Goal: Register for event/course

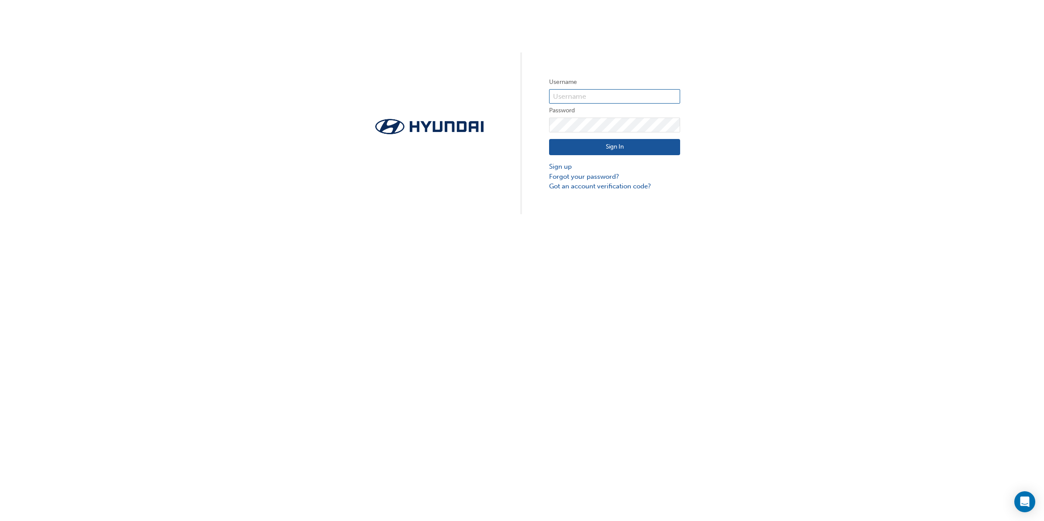
type input "439"
click at [607, 146] on button "Sign In" at bounding box center [614, 147] width 131 height 17
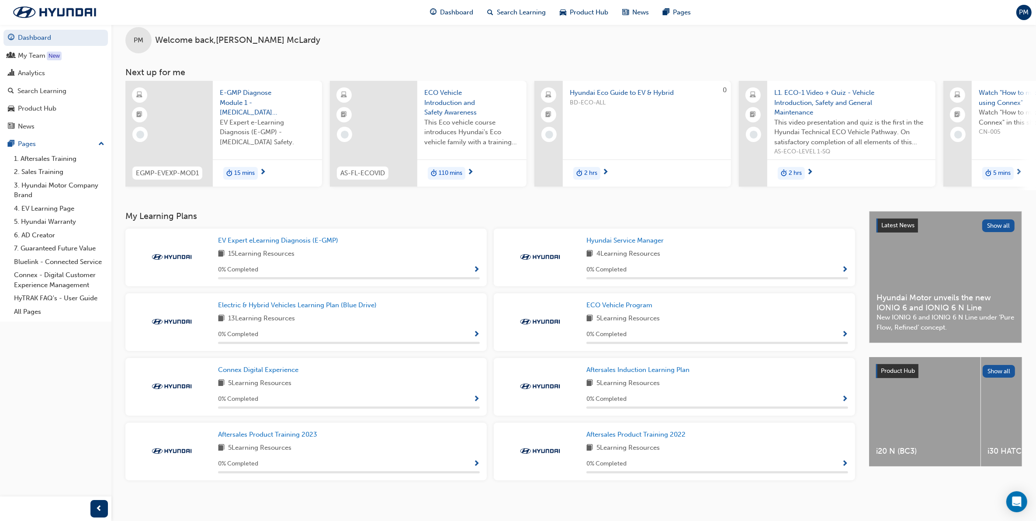
scroll to position [16, 0]
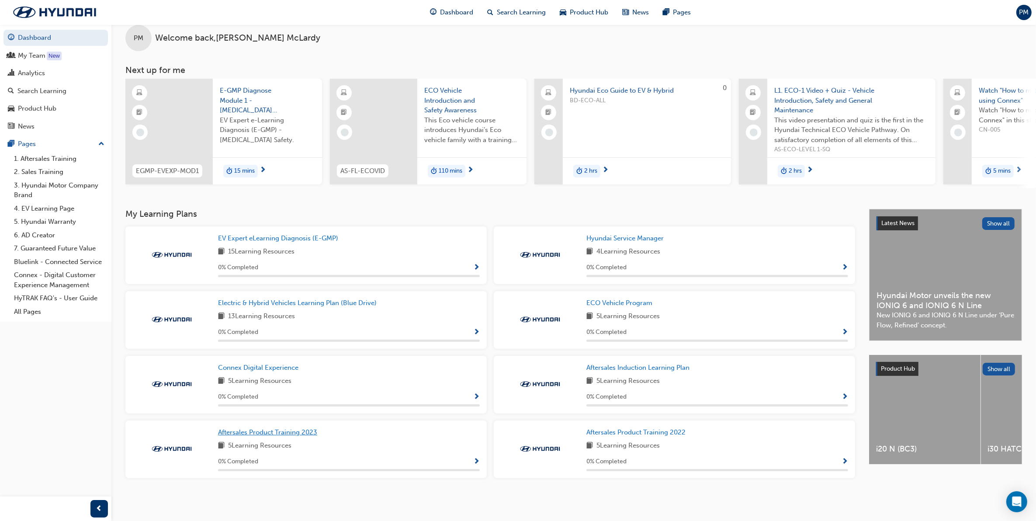
click at [274, 434] on span "Aftersales Product Training 2023" at bounding box center [267, 432] width 99 height 8
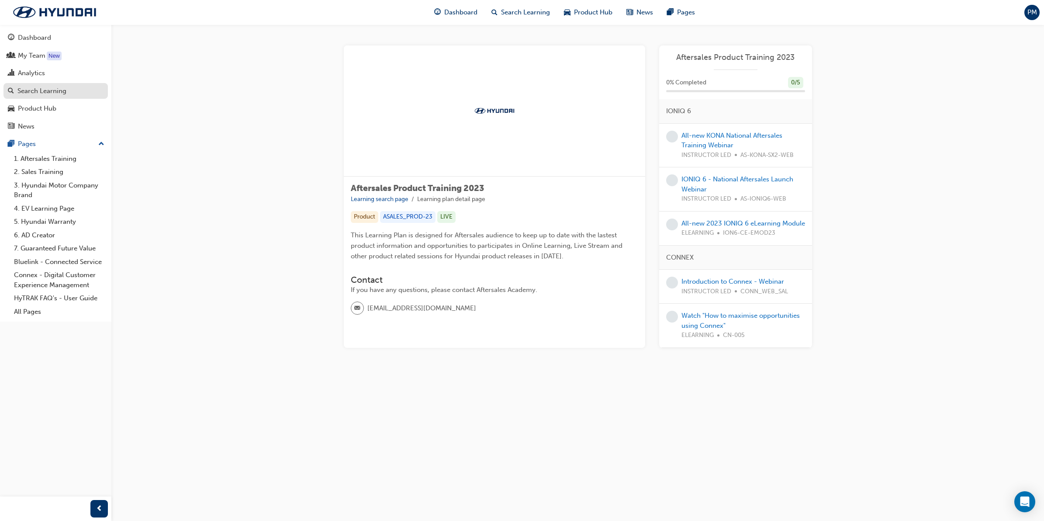
click at [42, 94] on div "Search Learning" at bounding box center [41, 91] width 49 height 10
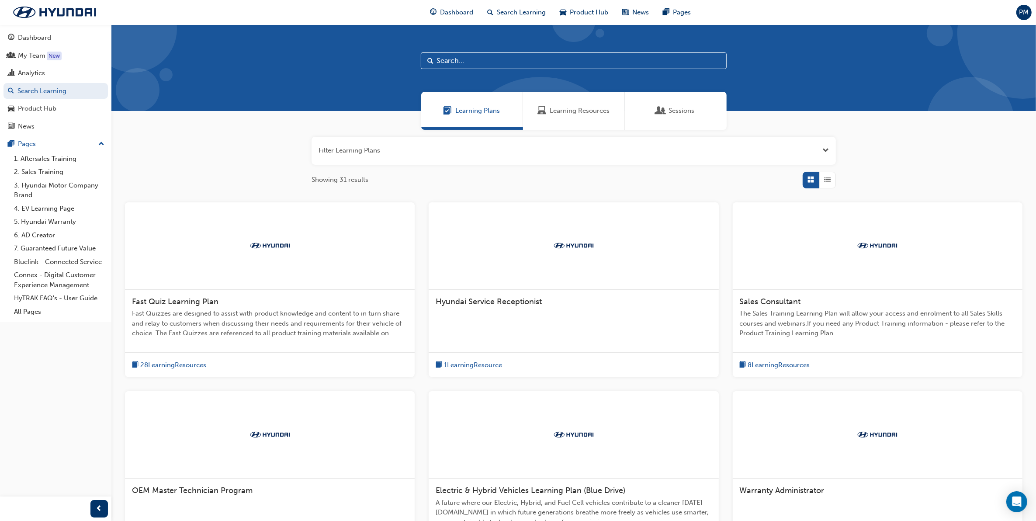
click at [473, 60] on input "text" at bounding box center [574, 60] width 306 height 17
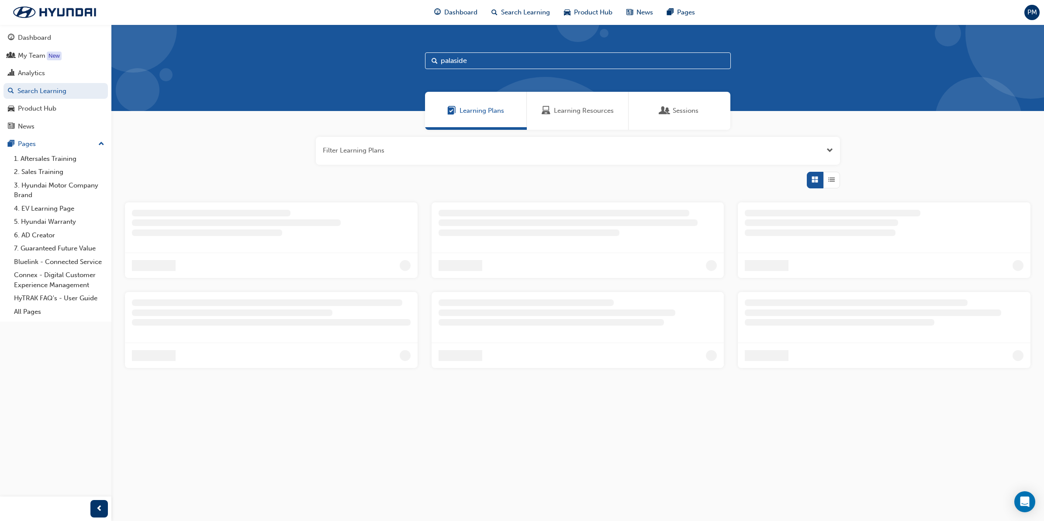
type input "palaside"
click at [63, 160] on link "1. Aftersales Training" at bounding box center [58, 159] width 97 height 14
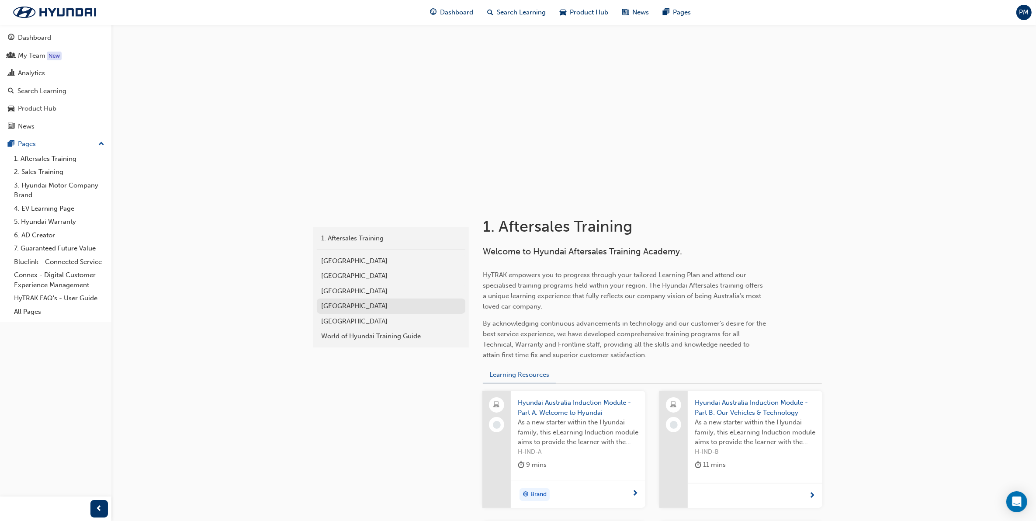
click at [342, 306] on div "[GEOGRAPHIC_DATA]" at bounding box center [391, 306] width 140 height 10
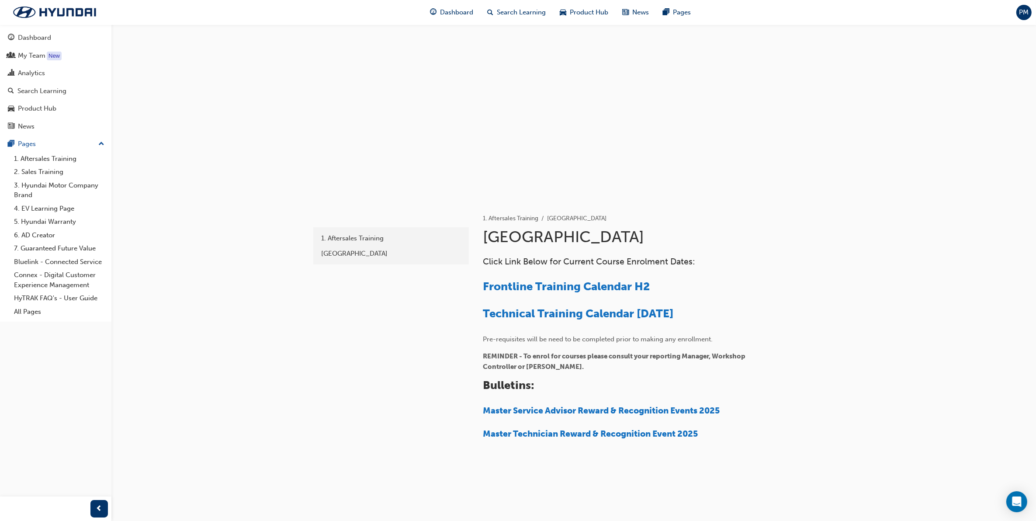
scroll to position [9, 0]
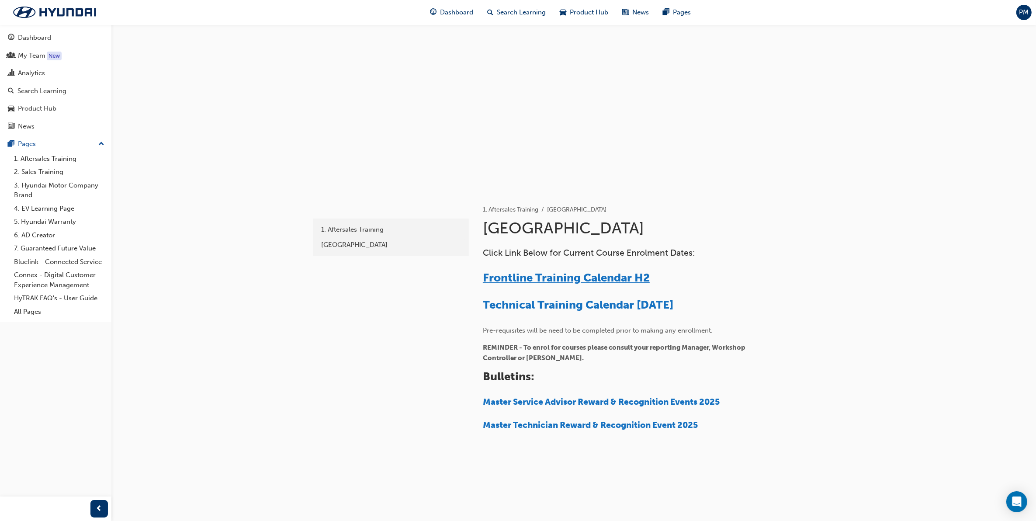
click at [602, 278] on span "Frontline Training Calendar H2" at bounding box center [566, 278] width 167 height 14
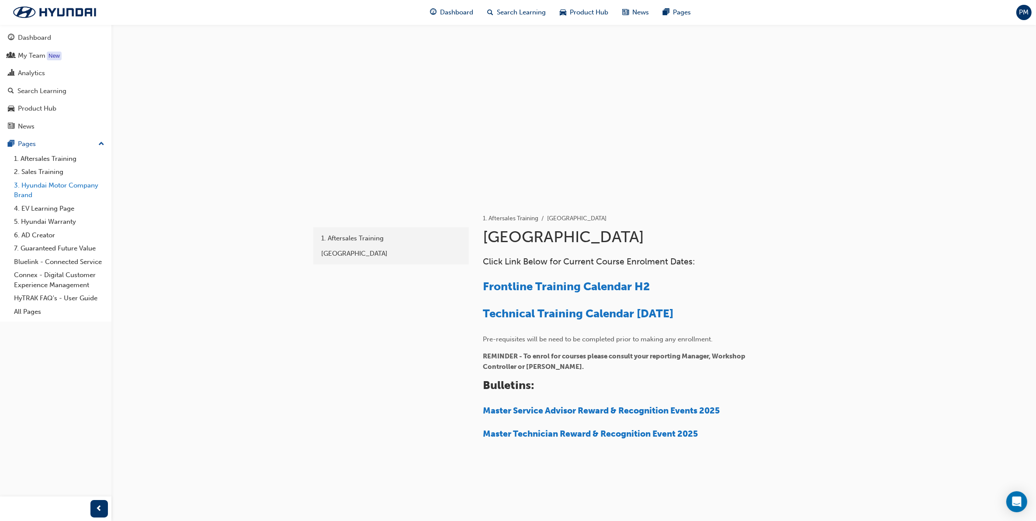
click at [38, 186] on link "3. Hyundai Motor Company Brand" at bounding box center [58, 190] width 97 height 23
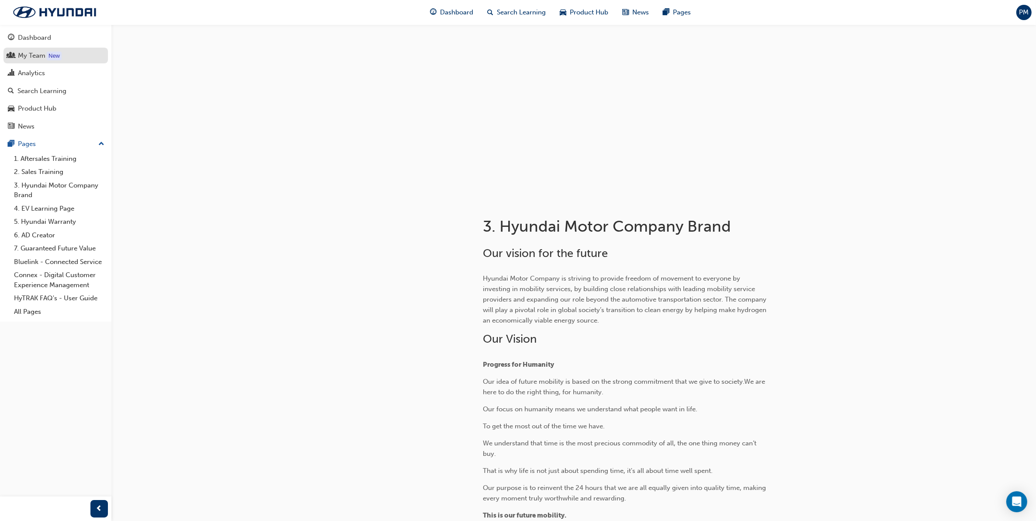
click at [36, 57] on div "My Team" at bounding box center [32, 56] width 28 height 10
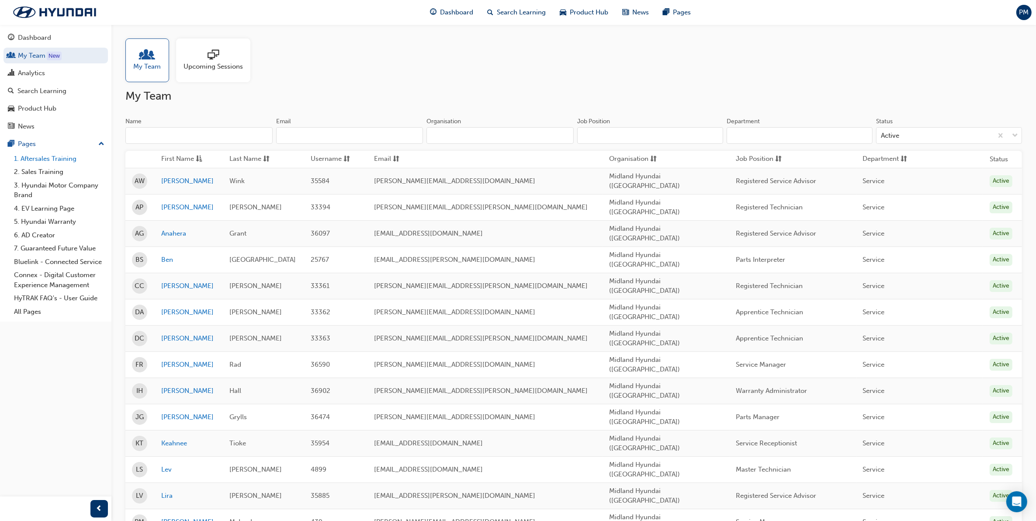
click at [40, 160] on link "1. Aftersales Training" at bounding box center [58, 159] width 97 height 14
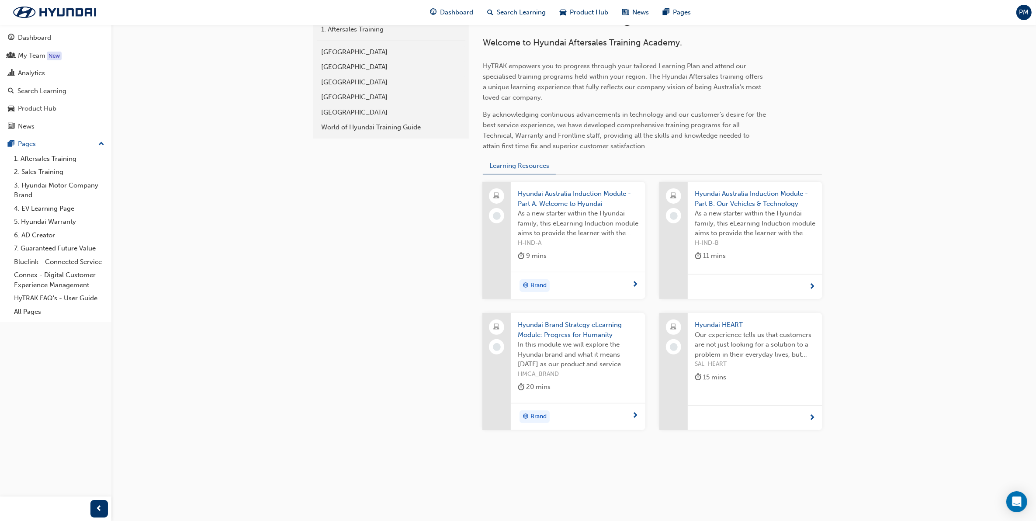
scroll to position [154, 0]
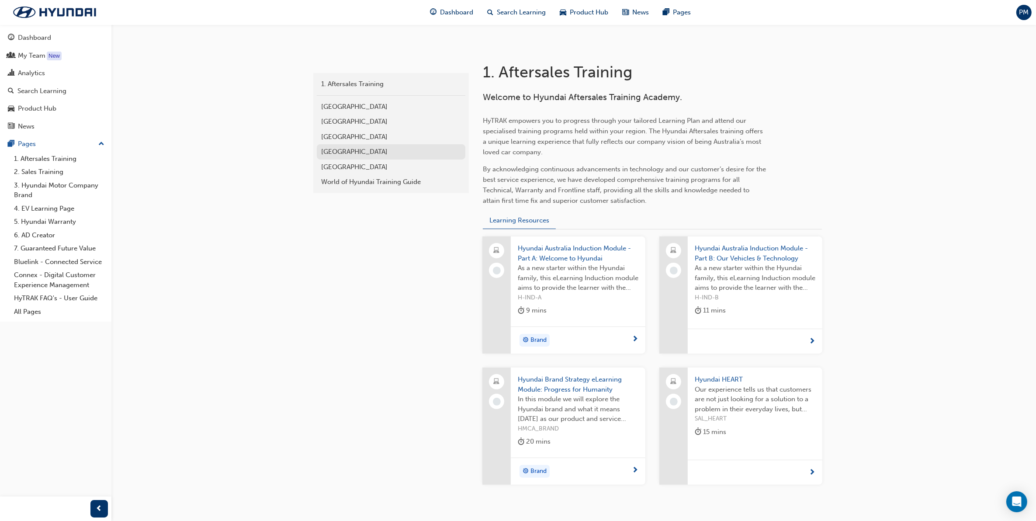
click at [348, 153] on div "[GEOGRAPHIC_DATA]" at bounding box center [391, 152] width 140 height 10
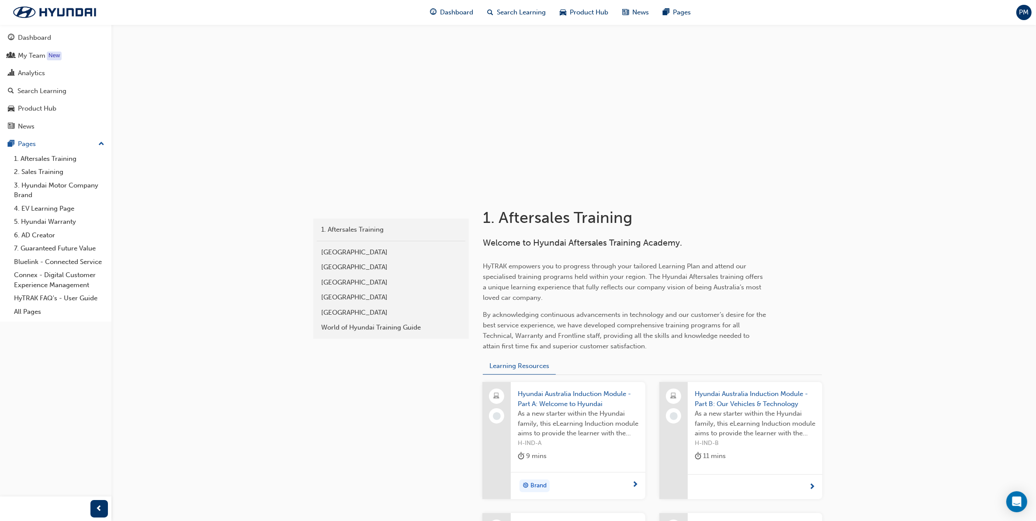
scroll to position [154, 0]
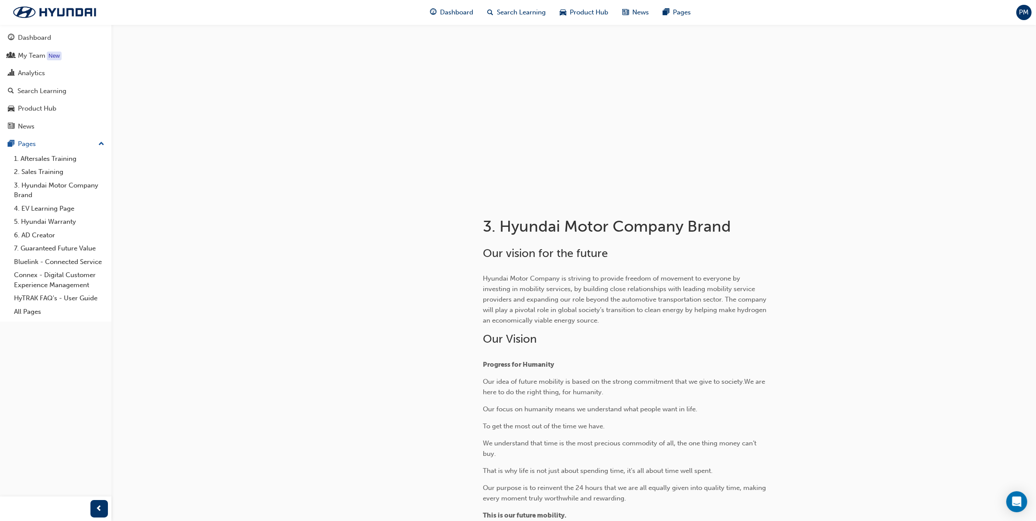
scroll to position [9, 0]
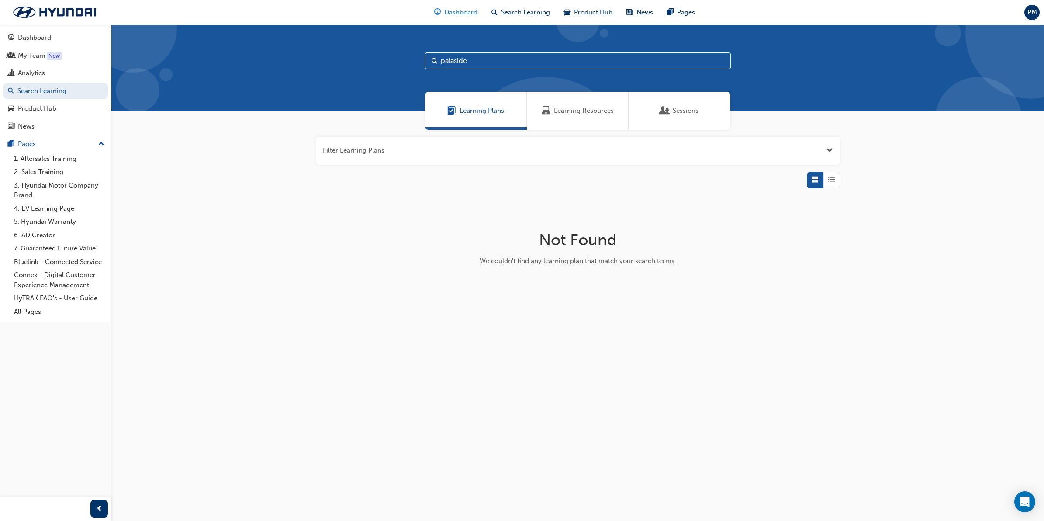
click at [460, 9] on span "Dashboard" at bounding box center [460, 12] width 33 height 10
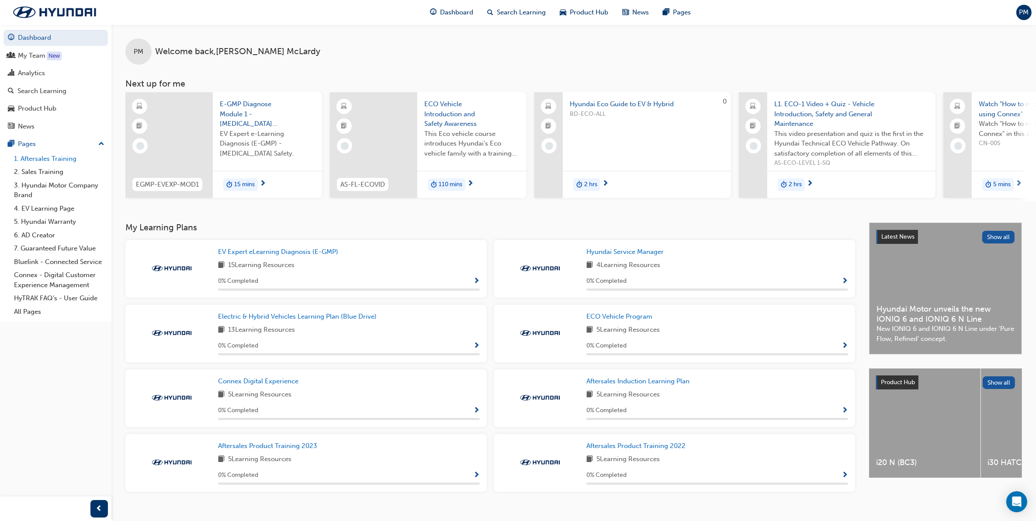
click at [42, 156] on link "1. Aftersales Training" at bounding box center [58, 159] width 97 height 14
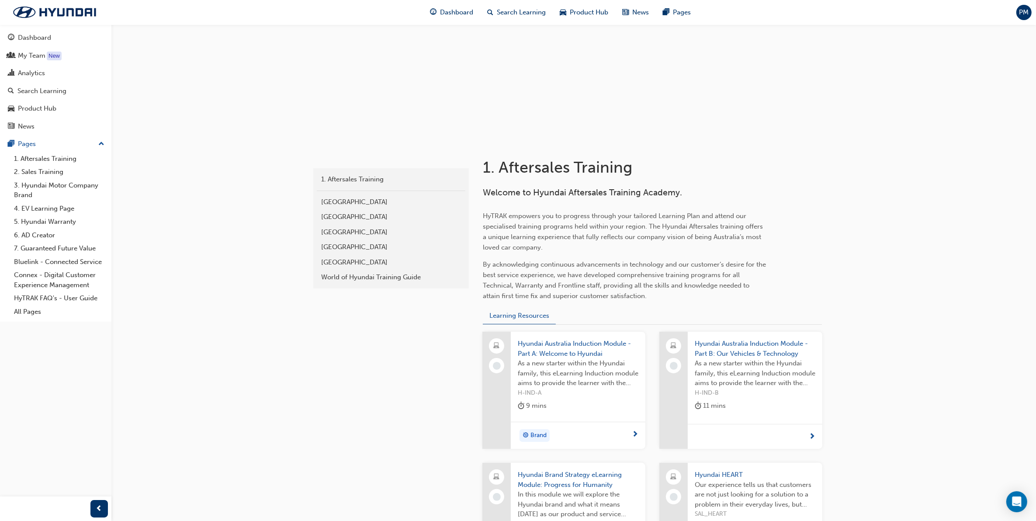
scroll to position [45, 0]
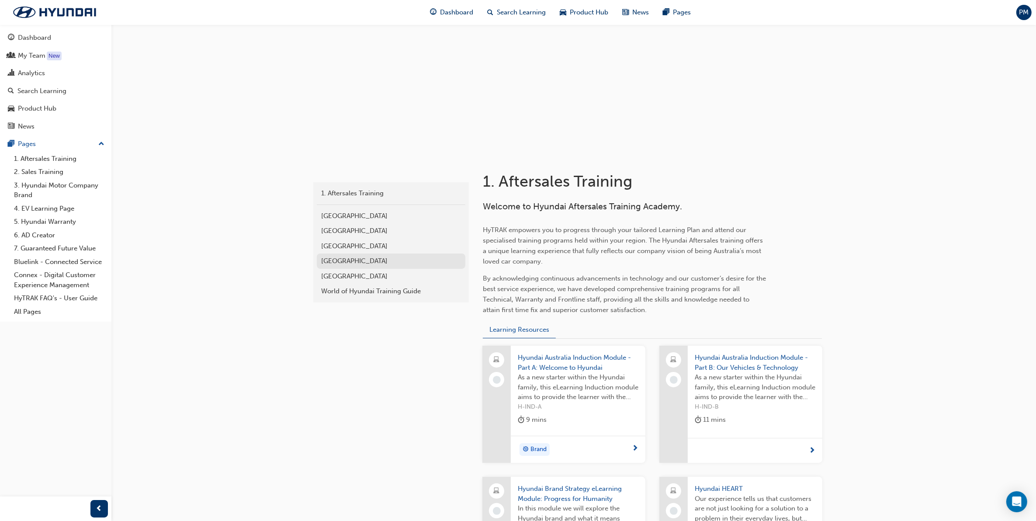
click at [354, 263] on div "[GEOGRAPHIC_DATA]" at bounding box center [391, 261] width 140 height 10
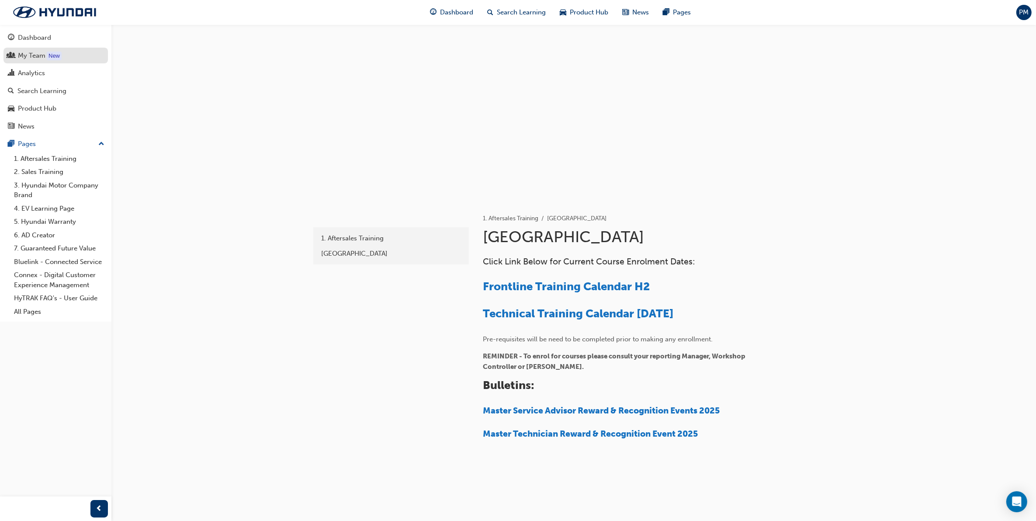
click at [21, 56] on div "My Team" at bounding box center [32, 56] width 28 height 10
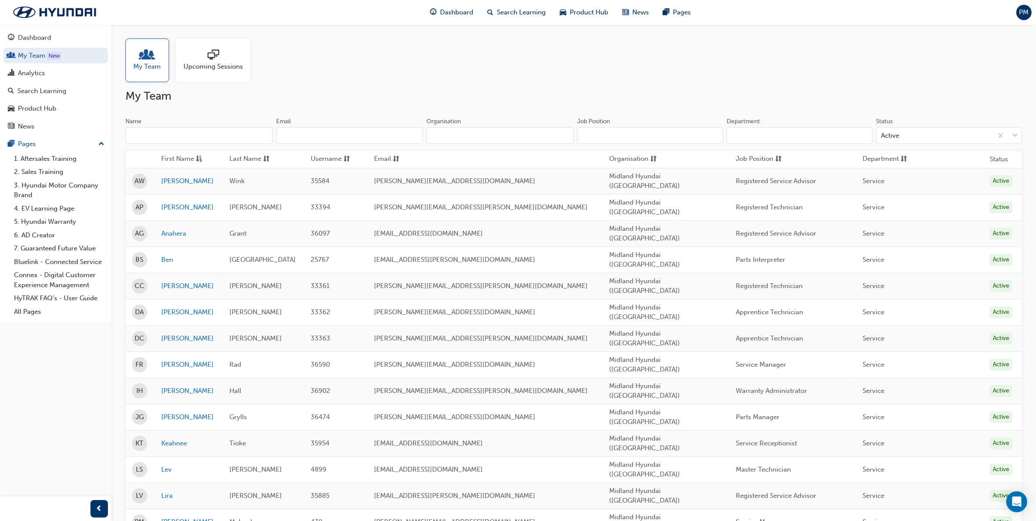
click at [204, 64] on span "Upcoming Sessions" at bounding box center [213, 67] width 59 height 10
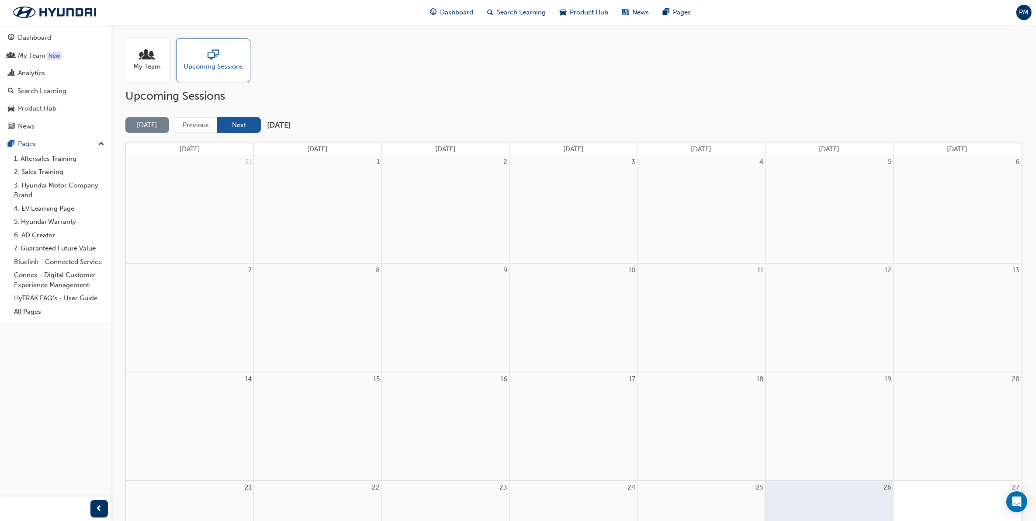
click at [223, 121] on button "Next" at bounding box center [239, 125] width 44 height 16
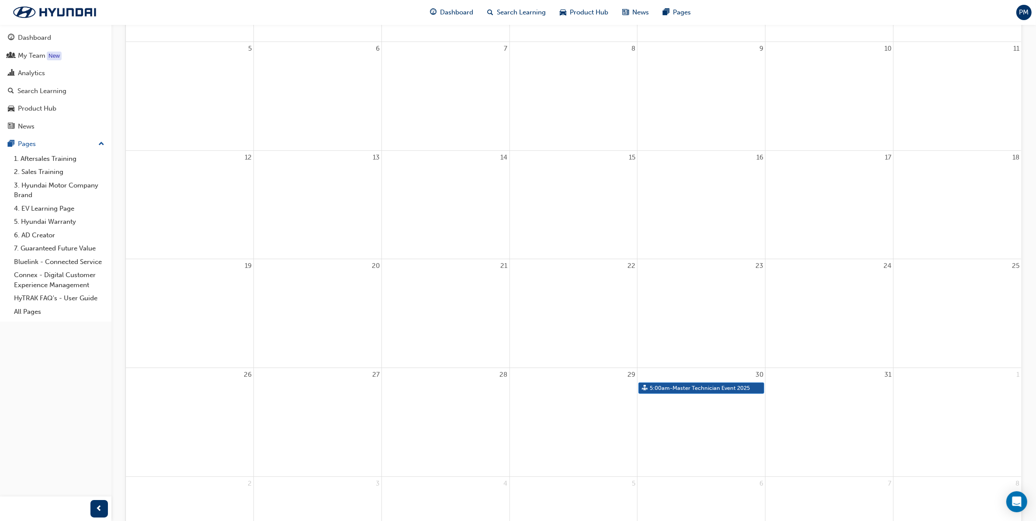
scroll to position [55, 0]
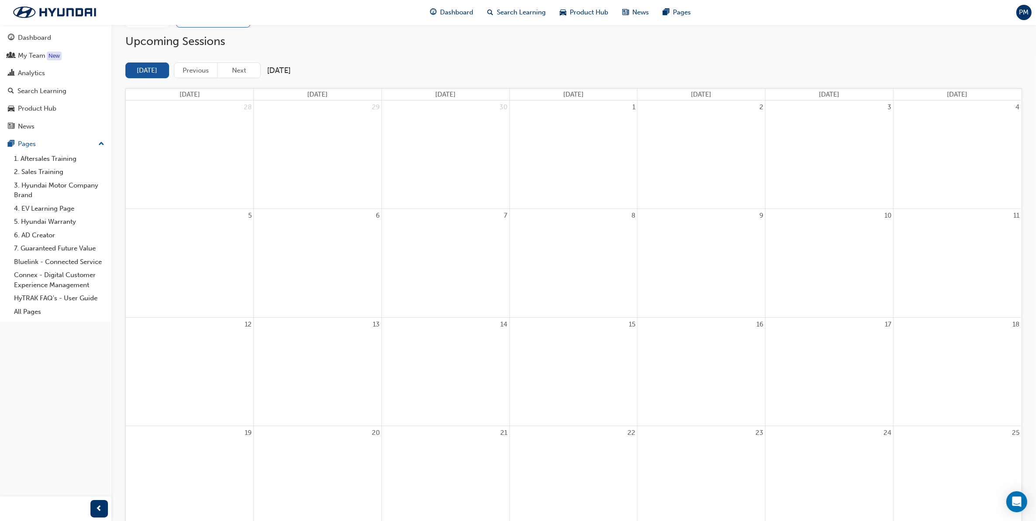
click at [529, 55] on div "Upcoming Sessions [DATE] Previous Next [DATE] [DATE] [DATE] [DATE] [DATE] [DATE…" at bounding box center [573, 394] width 897 height 718
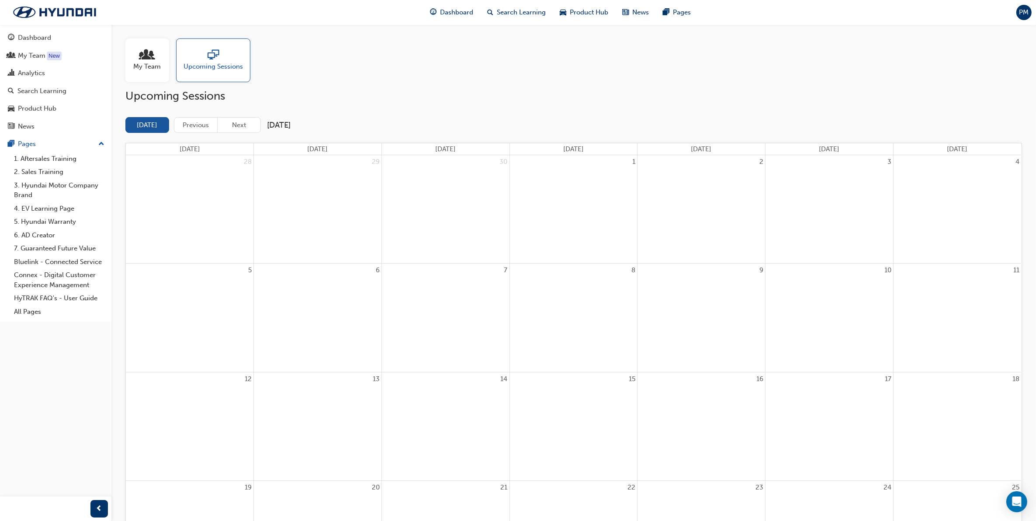
click at [148, 59] on span "people-icon" at bounding box center [147, 55] width 11 height 12
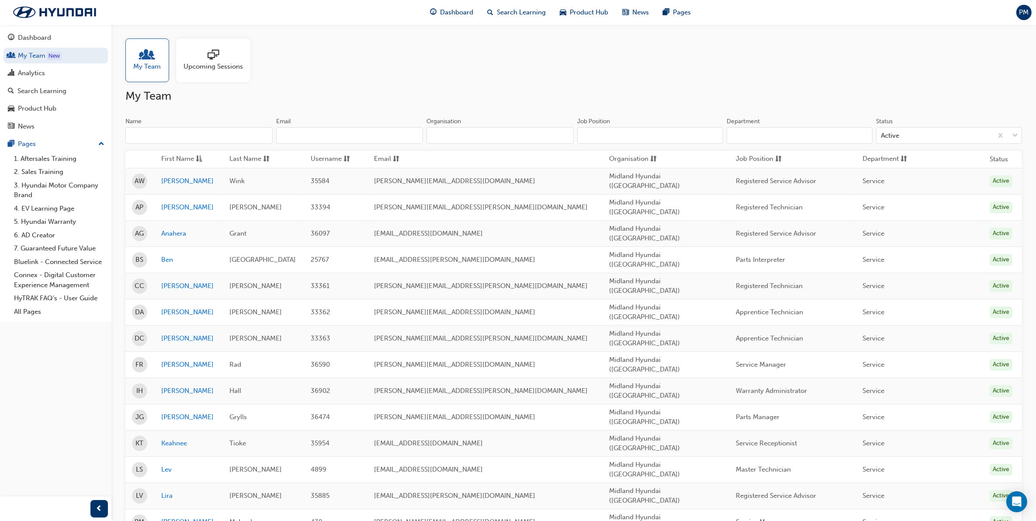
click at [212, 54] on span "sessionType_ONLINE_URL-icon" at bounding box center [213, 55] width 11 height 12
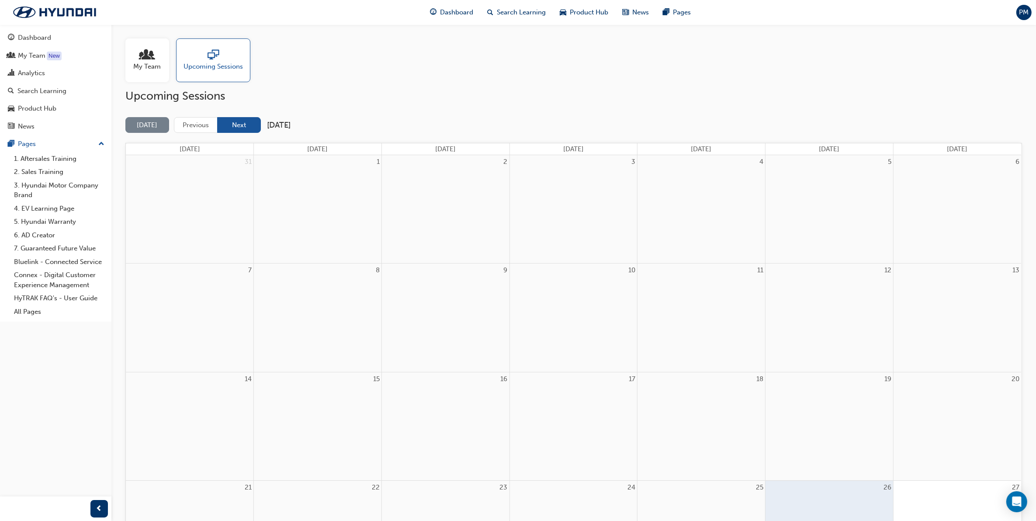
click at [239, 127] on button "Next" at bounding box center [239, 125] width 44 height 16
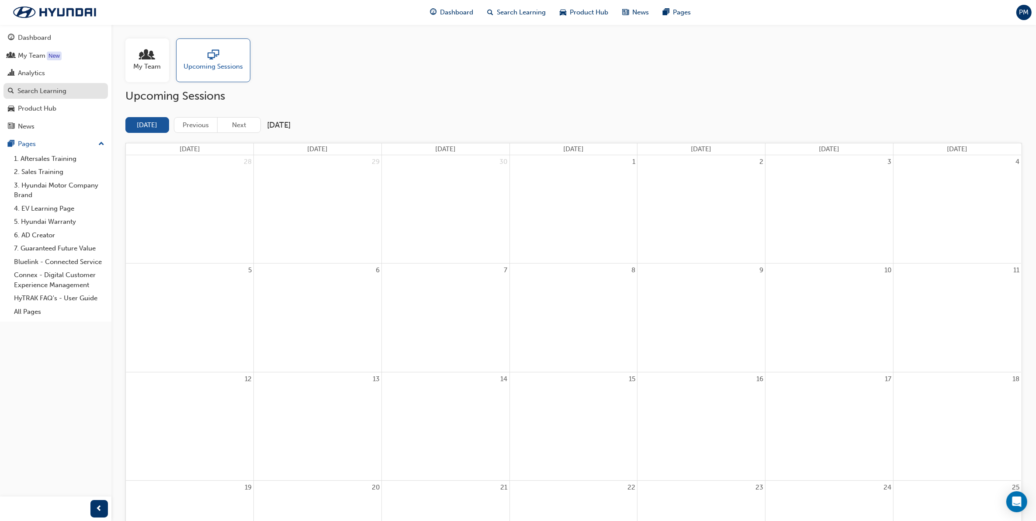
click at [36, 97] on link "Search Learning" at bounding box center [55, 91] width 104 height 16
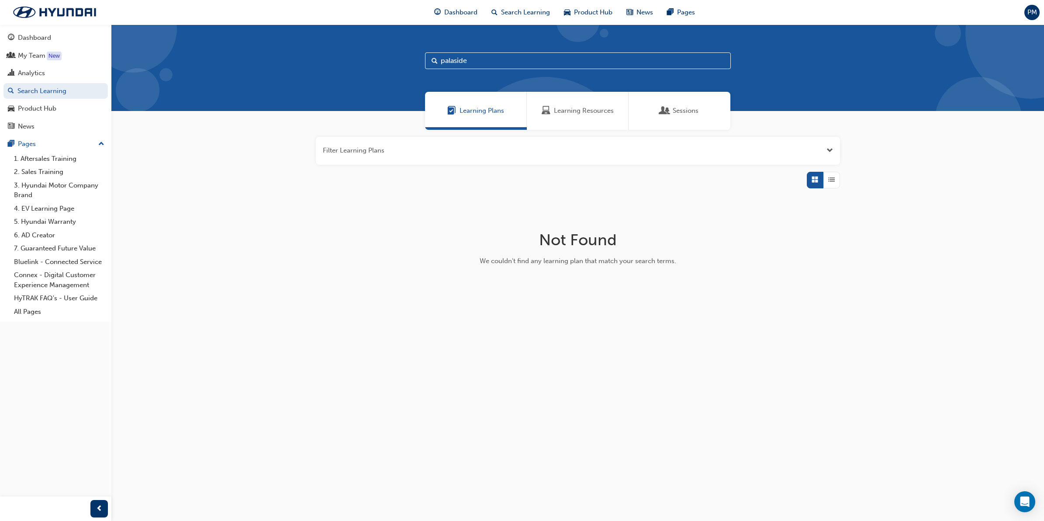
click at [586, 64] on input "palaside" at bounding box center [578, 60] width 306 height 17
click at [682, 111] on span "Sessions" at bounding box center [686, 111] width 26 height 10
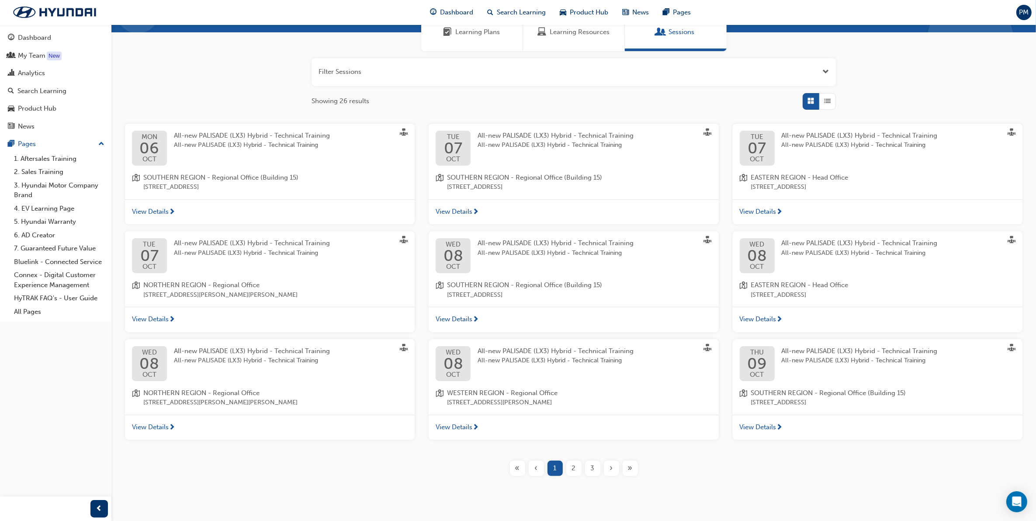
scroll to position [91, 0]
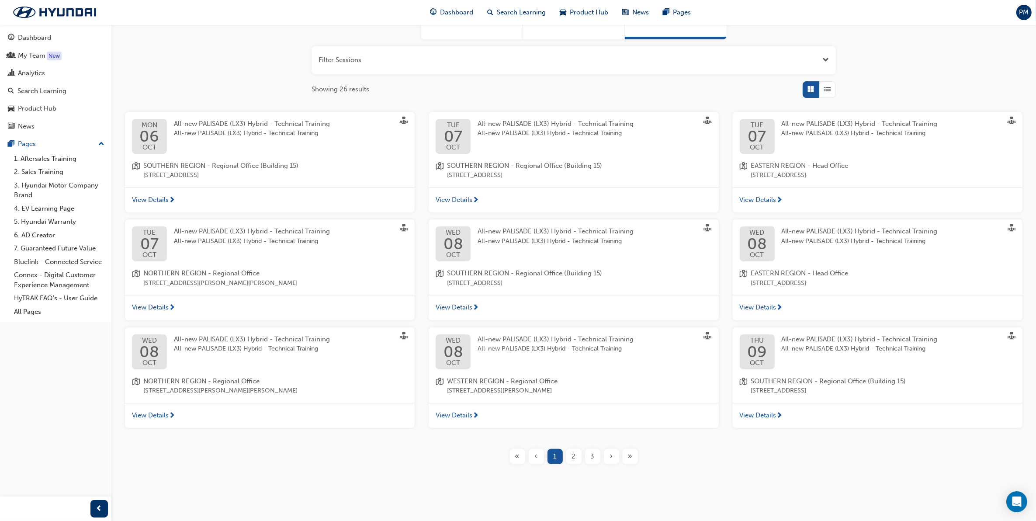
click at [453, 353] on span "08" at bounding box center [454, 352] width 20 height 16
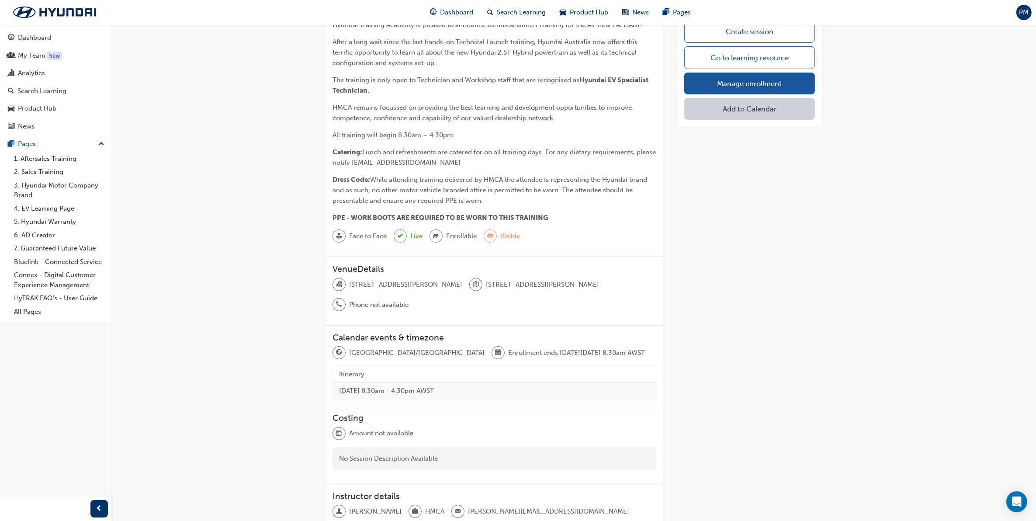
scroll to position [109, 0]
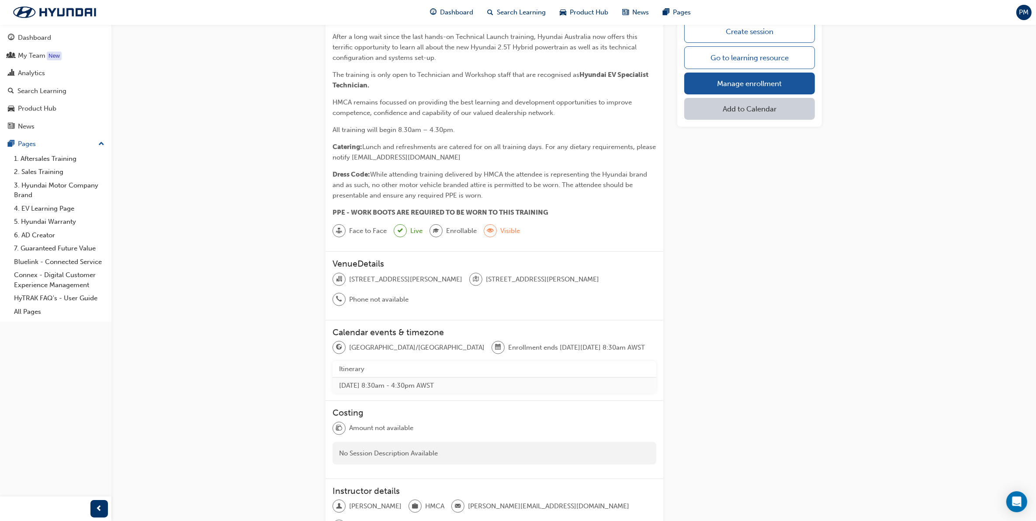
click at [401, 232] on span "tick-icon" at bounding box center [400, 230] width 5 height 11
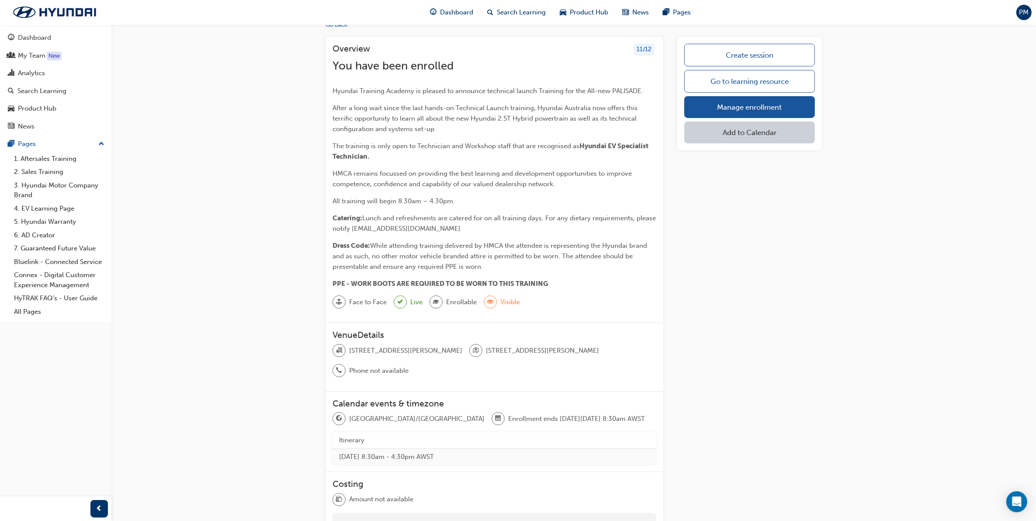
scroll to position [0, 0]
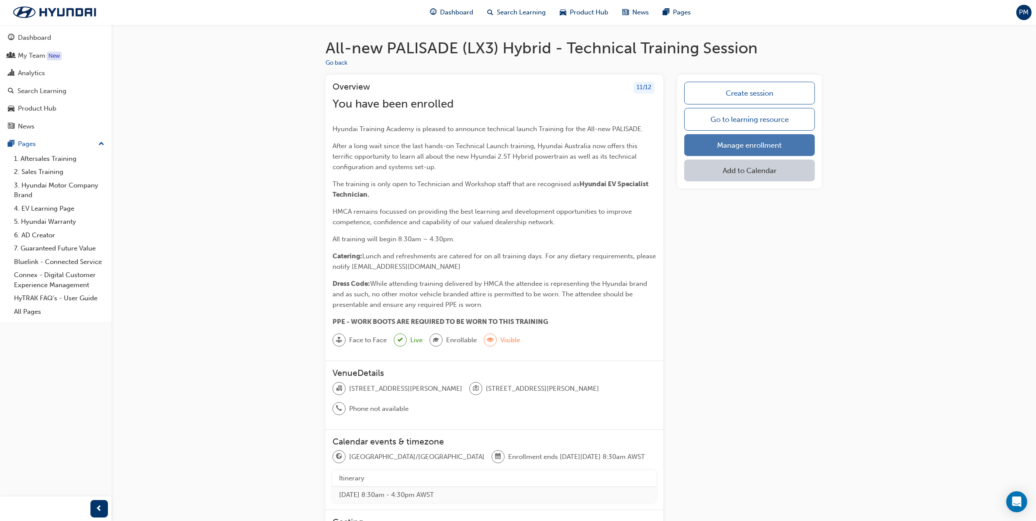
click at [735, 143] on link "Manage enrollment" at bounding box center [749, 145] width 131 height 22
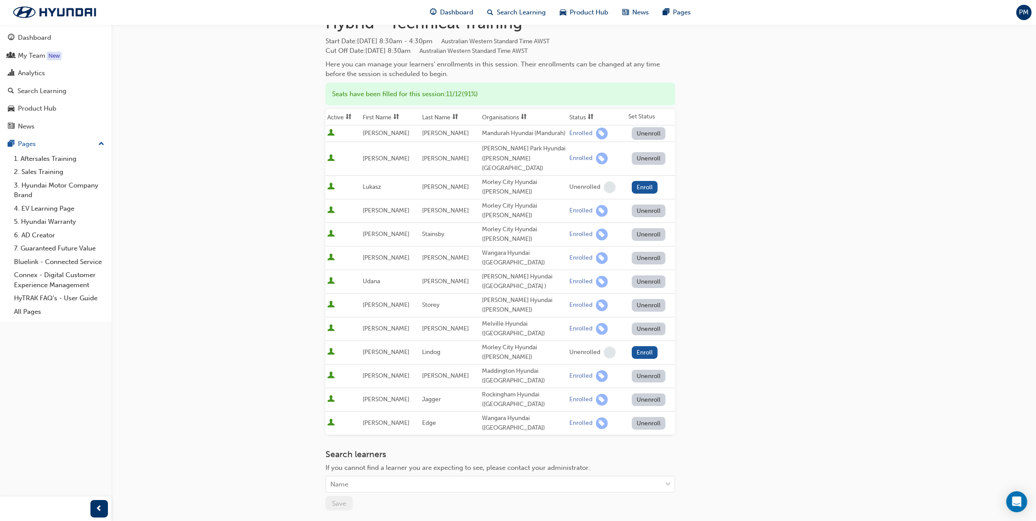
scroll to position [111, 0]
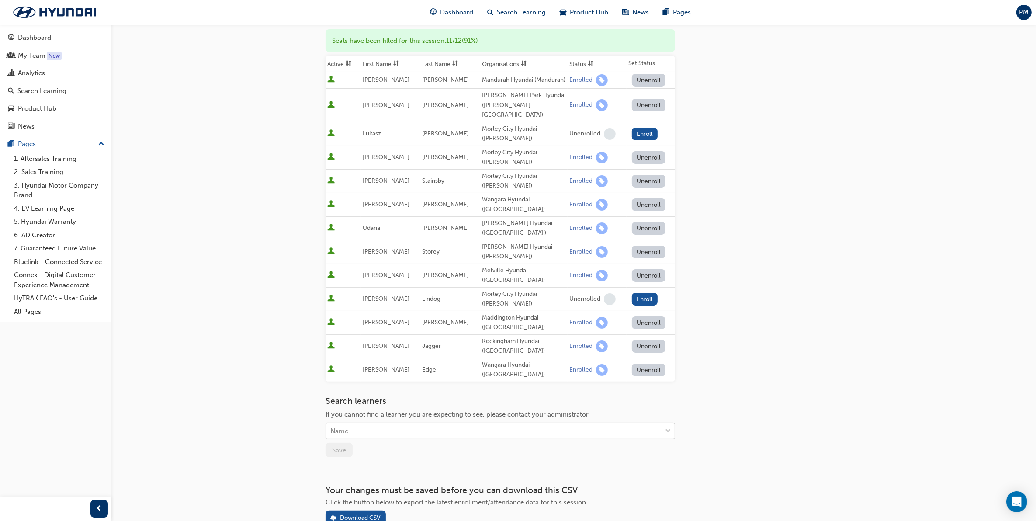
click at [370, 423] on div "Name" at bounding box center [494, 430] width 336 height 15
type input "lev"
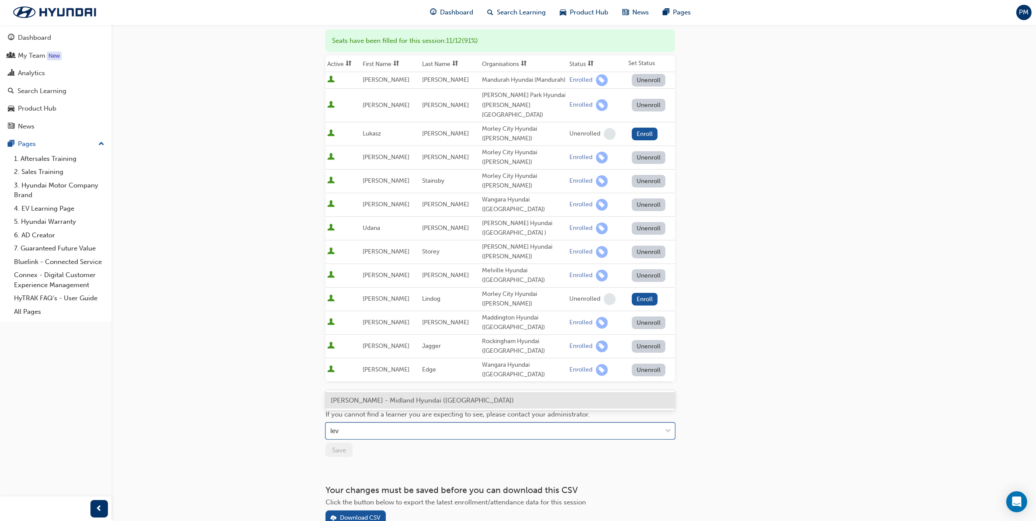
click at [393, 399] on span "[PERSON_NAME] - Midland Hyundai ([GEOGRAPHIC_DATA])" at bounding box center [422, 400] width 183 height 8
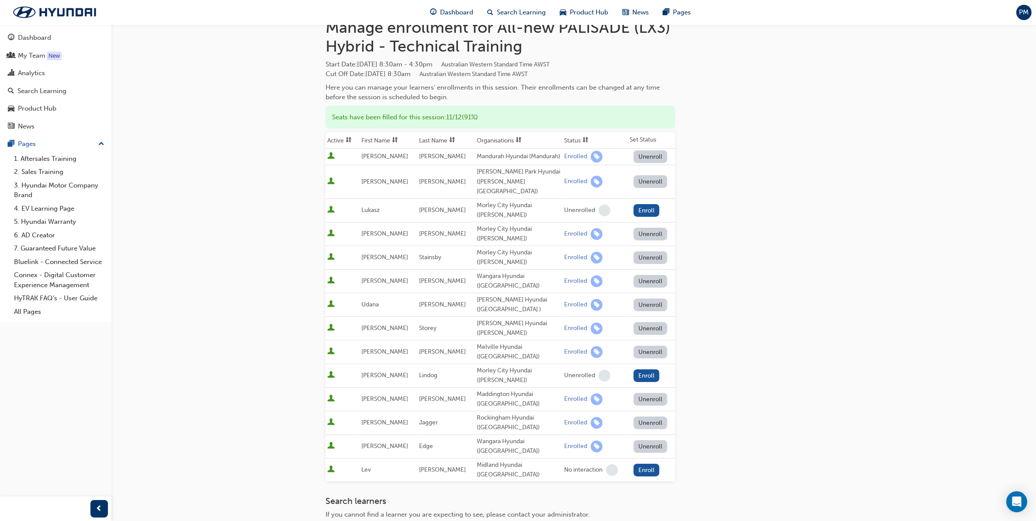
scroll to position [18, 0]
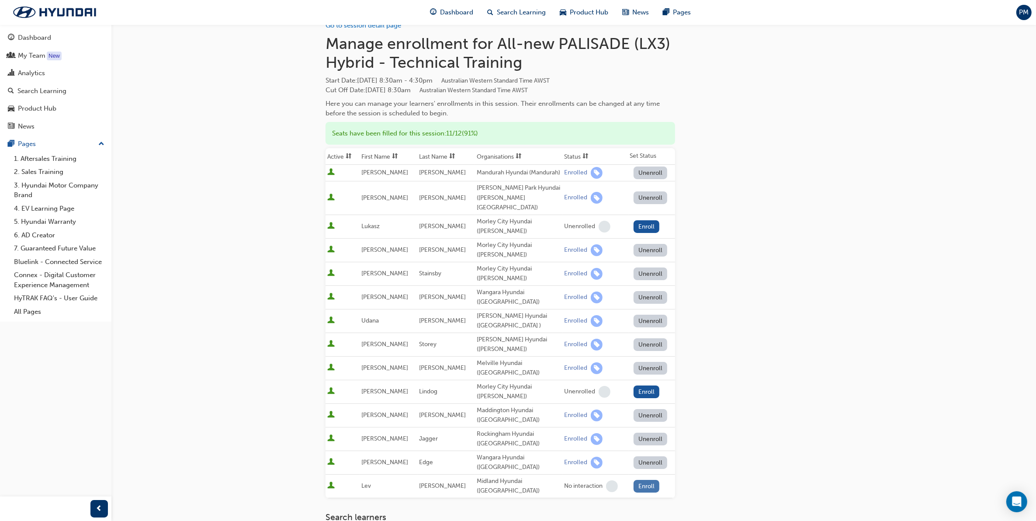
click at [644, 480] on button "Enroll" at bounding box center [647, 486] width 26 height 13
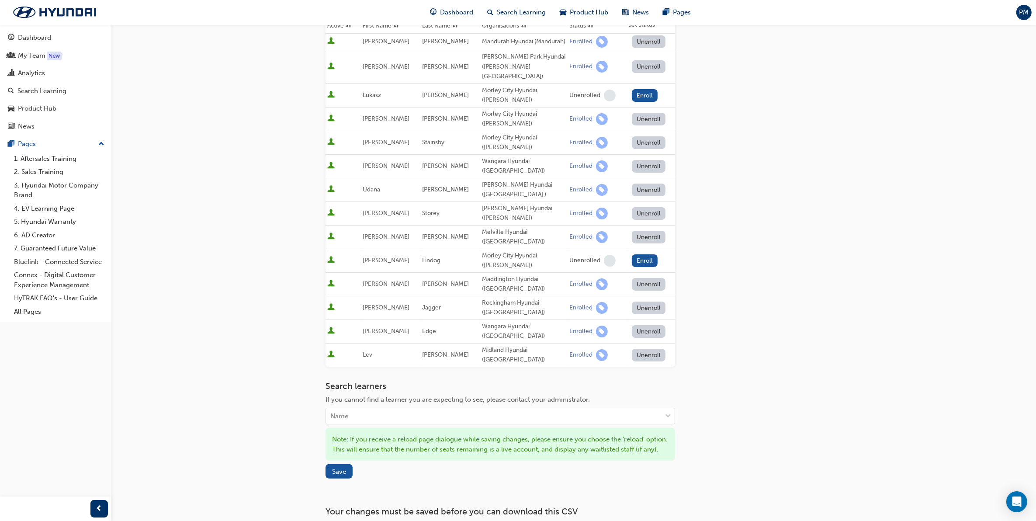
scroll to position [173, 0]
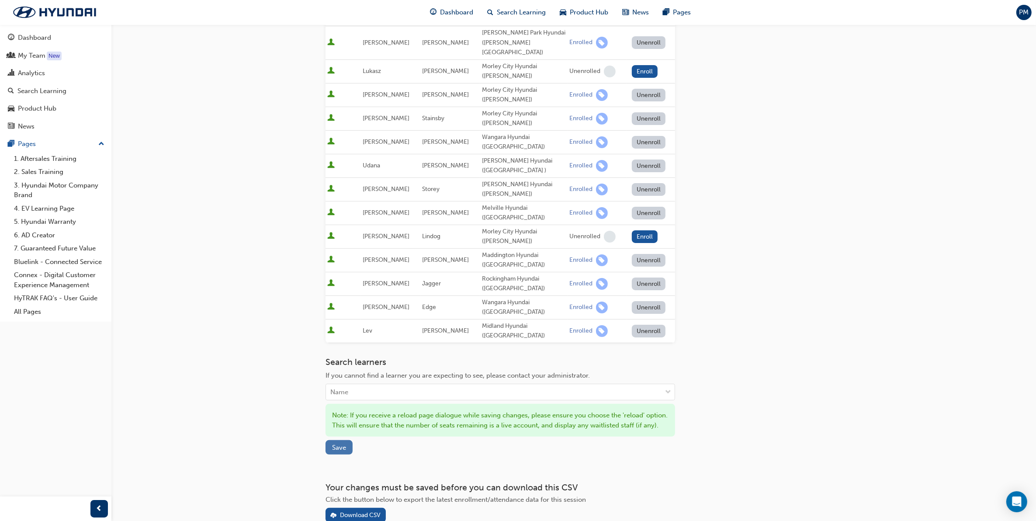
click at [330, 440] on button "Save" at bounding box center [339, 447] width 27 height 14
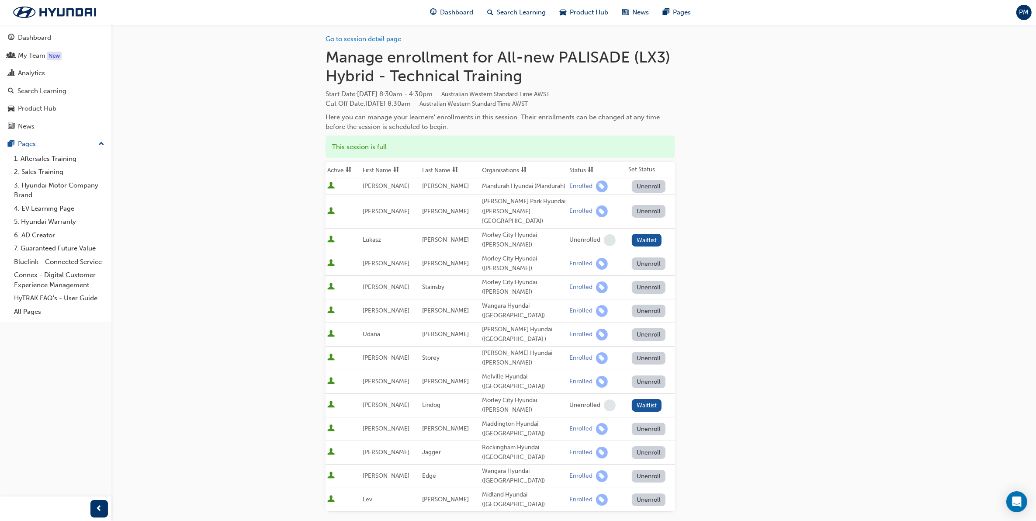
scroll to position [0, 0]
